Goal: Task Accomplishment & Management: Manage account settings

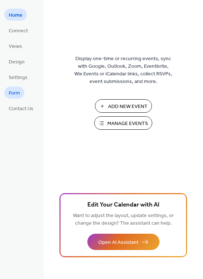
click at [16, 91] on span "Form" at bounding box center [14, 94] width 11 height 8
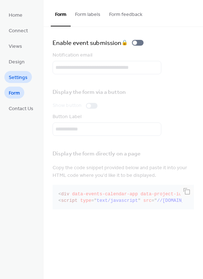
click at [22, 75] on span "Settings" at bounding box center [18, 78] width 19 height 8
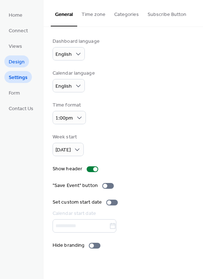
click at [20, 62] on span "Design" at bounding box center [17, 62] width 16 height 8
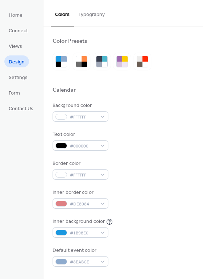
click at [93, 15] on button "Typography" at bounding box center [91, 13] width 35 height 26
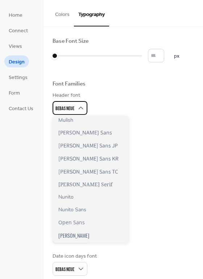
scroll to position [341, 0]
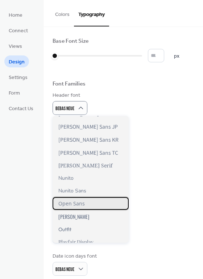
click at [78, 203] on span "Open Sans" at bounding box center [71, 203] width 26 height 7
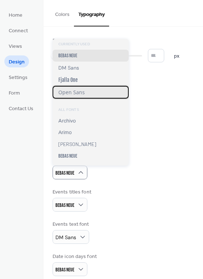
click at [80, 91] on span "Open Sans" at bounding box center [71, 92] width 26 height 7
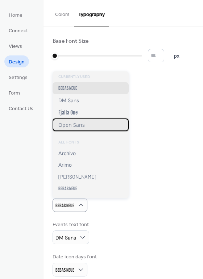
click at [78, 123] on span "Open Sans" at bounding box center [71, 124] width 26 height 7
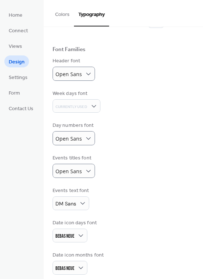
scroll to position [36, 0]
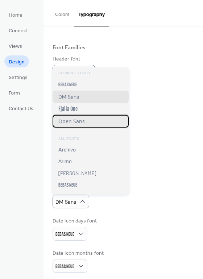
click at [80, 122] on span "Open Sans" at bounding box center [71, 121] width 26 height 7
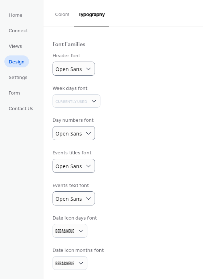
scroll to position [41, 0]
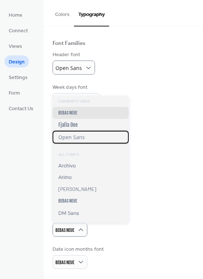
click at [74, 136] on span "Open Sans" at bounding box center [71, 137] width 26 height 7
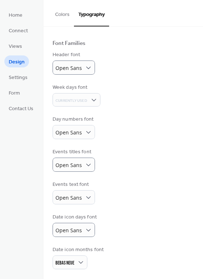
scroll to position [41, 0]
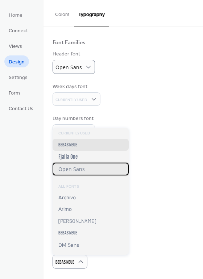
click at [71, 170] on span "Open Sans" at bounding box center [71, 169] width 26 height 7
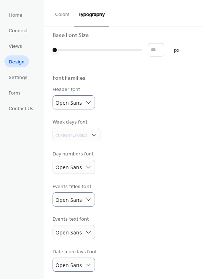
scroll to position [0, 0]
